Goal: Task Accomplishment & Management: Use online tool/utility

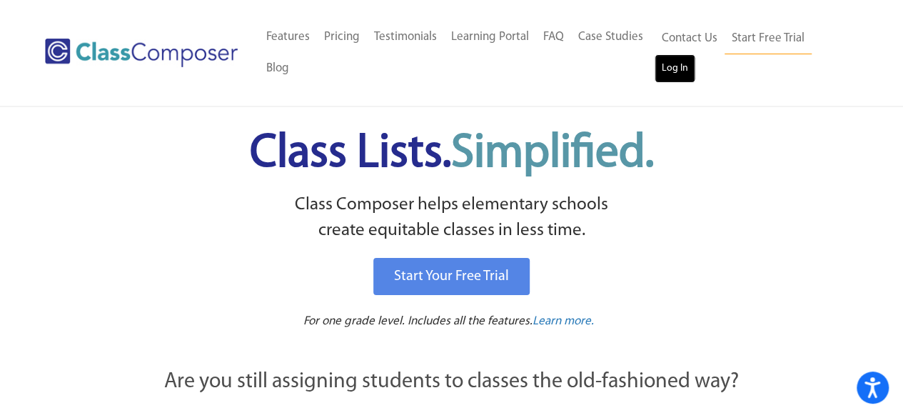
click at [668, 65] on link "Log In" at bounding box center [675, 68] width 41 height 29
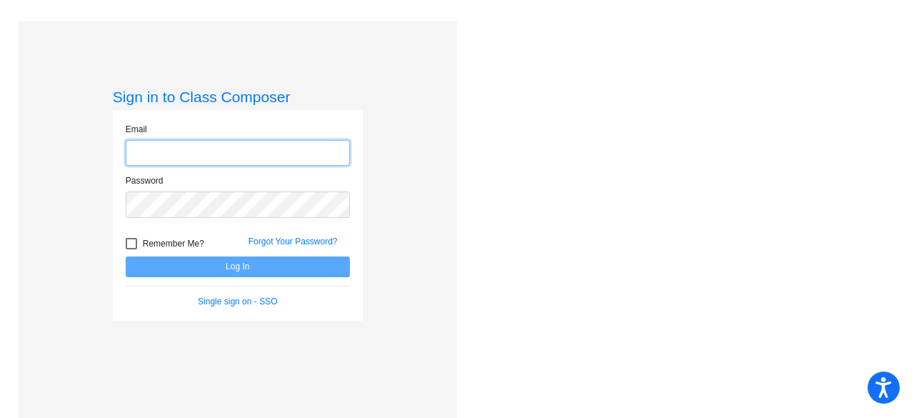
type input "willardj@fowlervilleschools.org"
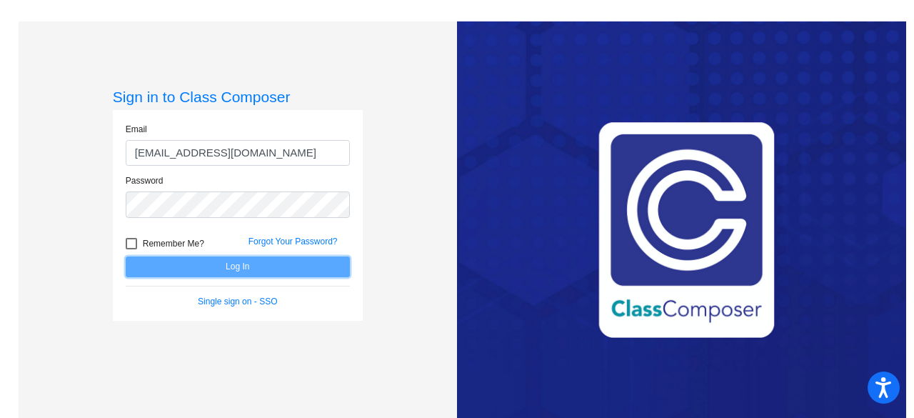
click at [222, 263] on button "Log In" at bounding box center [238, 266] width 224 height 21
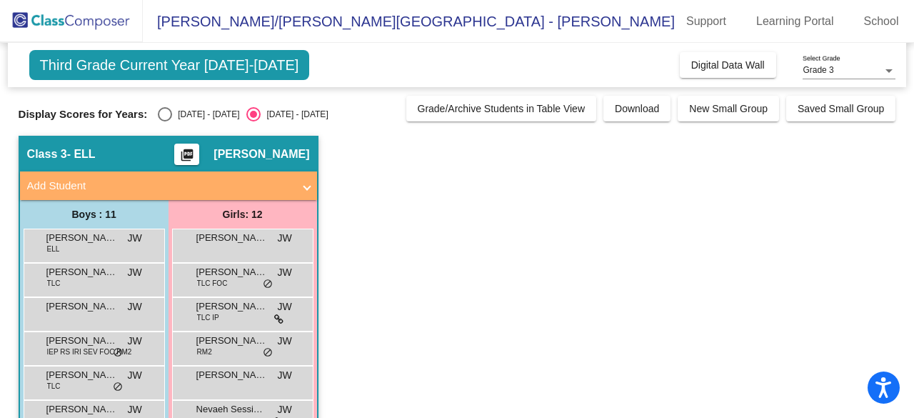
click at [166, 114] on div "Select an option" at bounding box center [165, 114] width 14 height 14
click at [165, 121] on input "2024 - 2025" at bounding box center [164, 121] width 1 height 1
radio input "true"
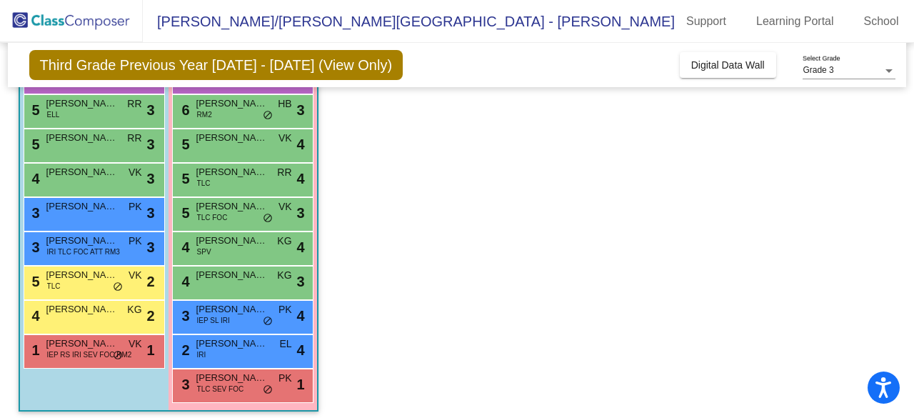
scroll to position [244, 0]
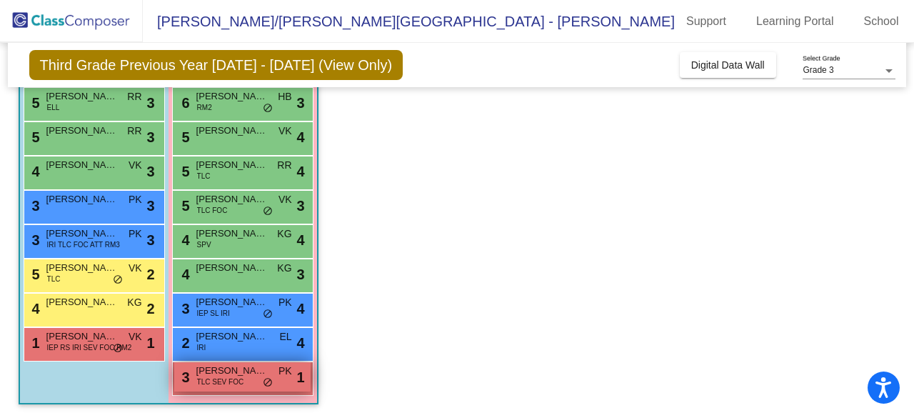
click at [234, 371] on span "Skyler Mosher" at bounding box center [231, 370] width 71 height 14
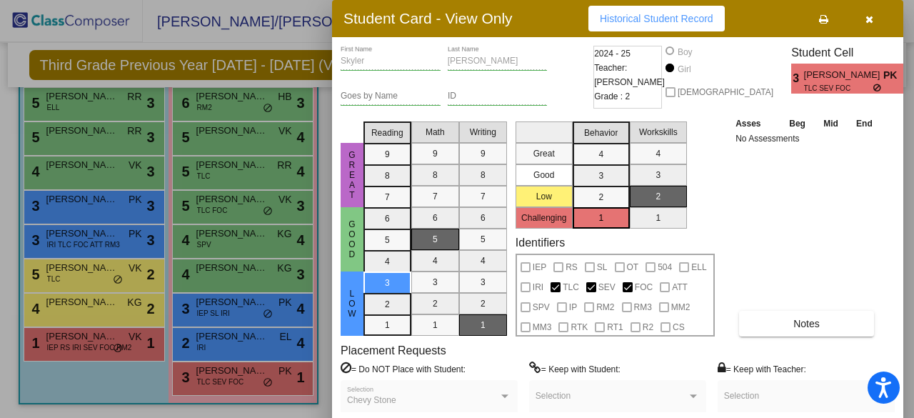
drag, startPoint x: 911, startPoint y: 141, endPoint x: 912, endPoint y: 183, distance: 42.9
click at [912, 183] on div at bounding box center [457, 209] width 914 height 418
